Goal: Register for event/course

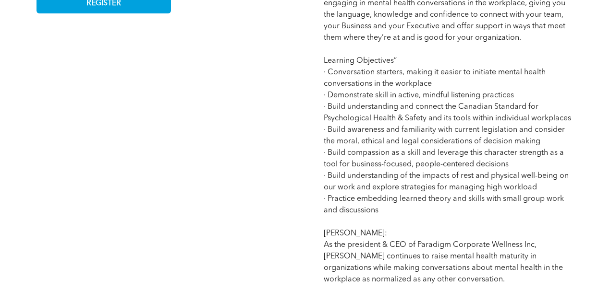
scroll to position [640, 0]
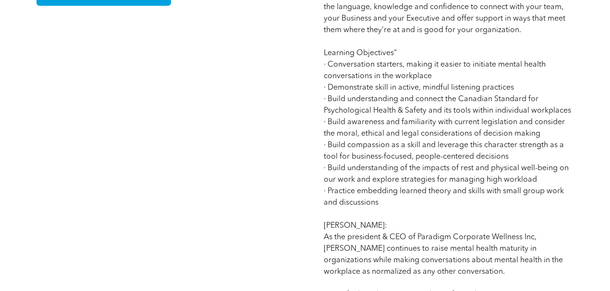
click at [474, 201] on p "The role of Human Resource Professionals within an organization continues to ev…" at bounding box center [448, 87] width 250 height 541
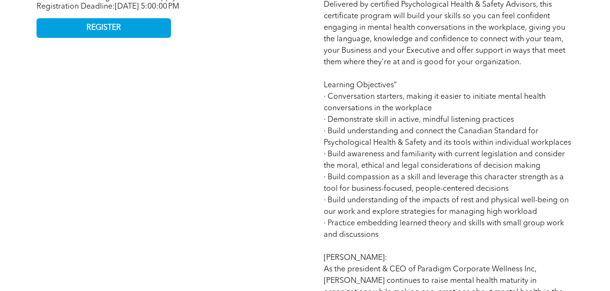
scroll to position [512, 0]
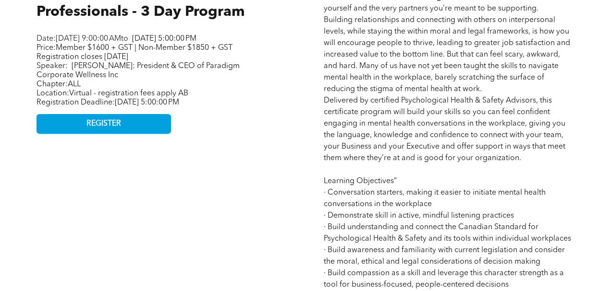
drag, startPoint x: 203, startPoint y: 79, endPoint x: 265, endPoint y: 92, distance: 63.7
click at [265, 80] on p "Price: Member $1600 + GST | Non-Member $1850 + GST Registration closes [DATE] S…" at bounding box center [156, 62] width 240 height 36
copy span "Paradigm Corporate Wellness Inc"
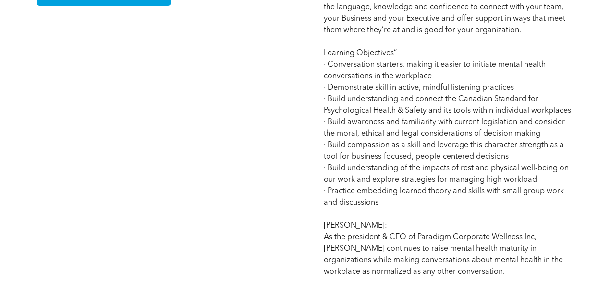
scroll to position [480, 0]
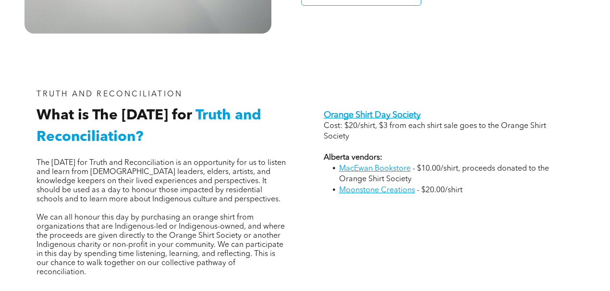
scroll to position [704, 0]
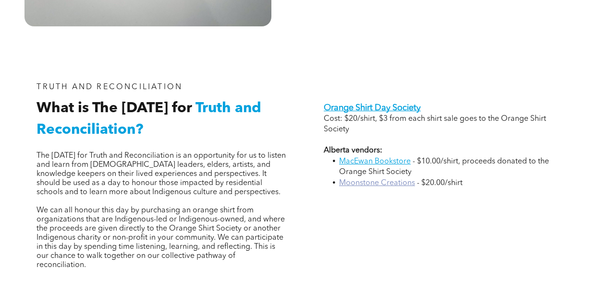
click at [361, 179] on link "Moonstone Creations" at bounding box center [377, 183] width 76 height 8
click at [366, 158] on link "MacEwan Bookstore" at bounding box center [375, 162] width 72 height 8
